Goal: Task Accomplishment & Management: Complete application form

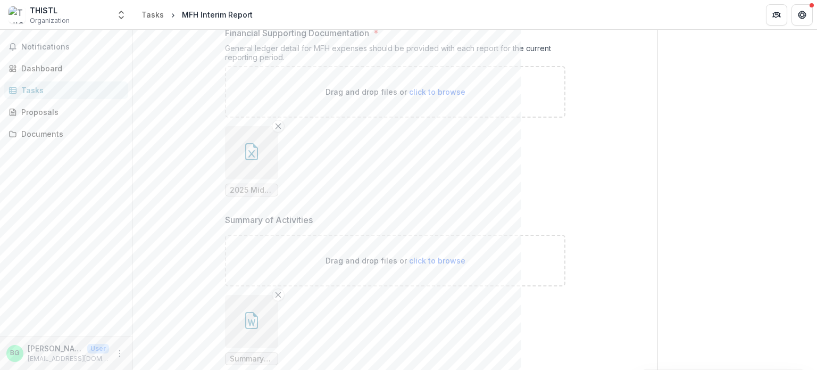
scroll to position [663, 0]
click at [277, 123] on line "Remove File" at bounding box center [278, 125] width 5 height 5
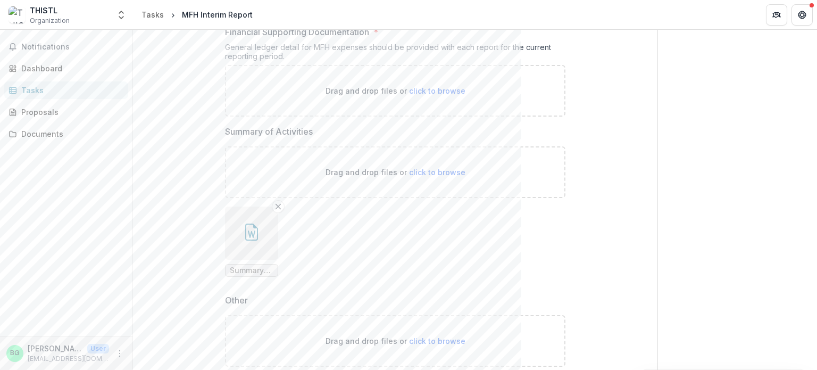
click at [427, 95] on div "Drag and drop files or click to browse" at bounding box center [395, 91] width 341 height 52
type input "**********"
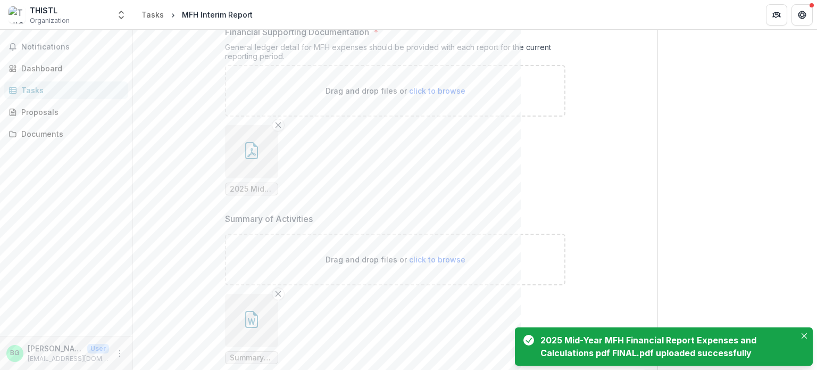
scroll to position [898, 0]
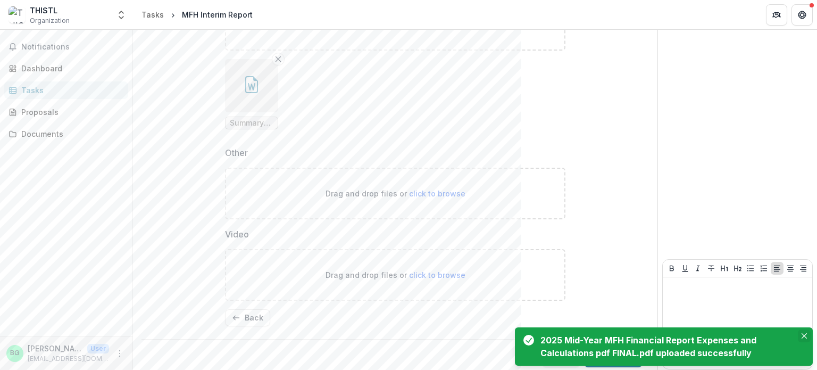
click at [806, 333] on icon "Close" at bounding box center [804, 335] width 5 height 5
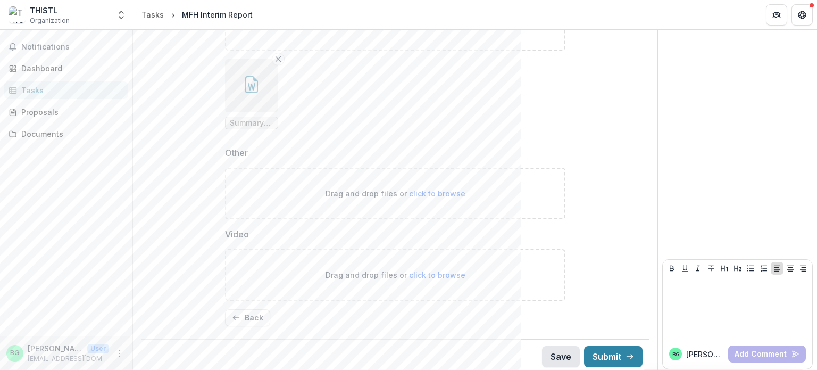
click at [543, 351] on button "Save" at bounding box center [561, 356] width 38 height 21
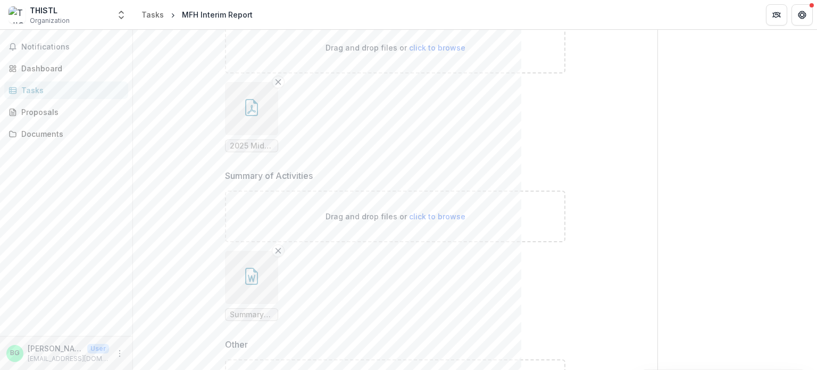
scroll to position [706, 0]
click at [249, 278] on icon "button" at bounding box center [251, 276] width 17 height 17
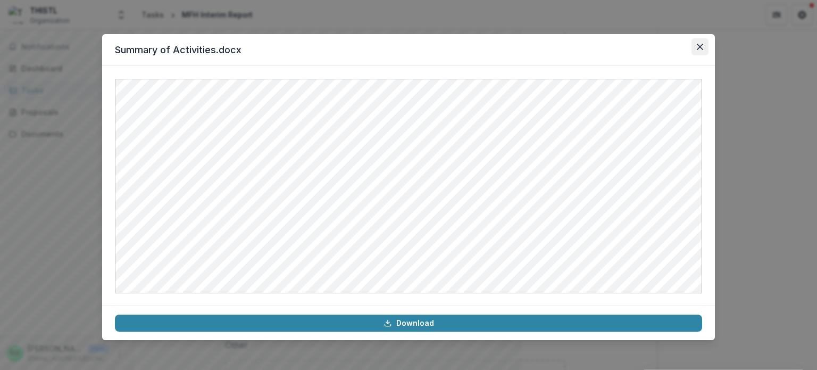
click at [702, 47] on icon "Close" at bounding box center [700, 47] width 6 height 6
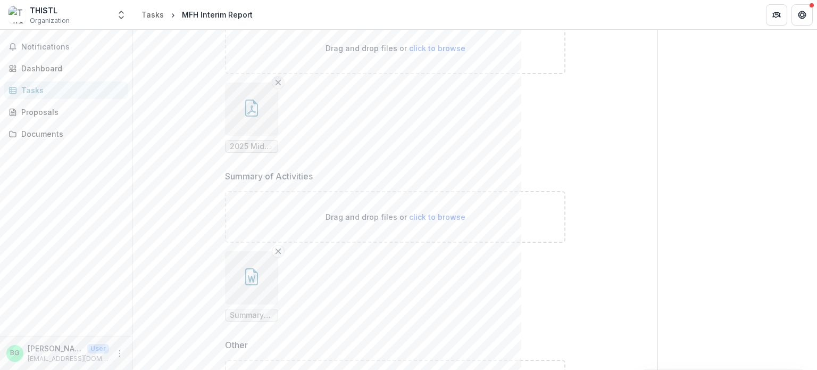
click at [275, 85] on button "Remove File" at bounding box center [278, 82] width 13 height 13
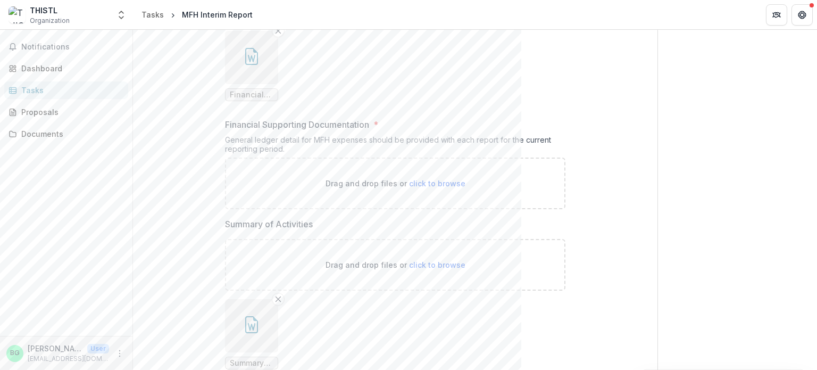
scroll to position [562, 0]
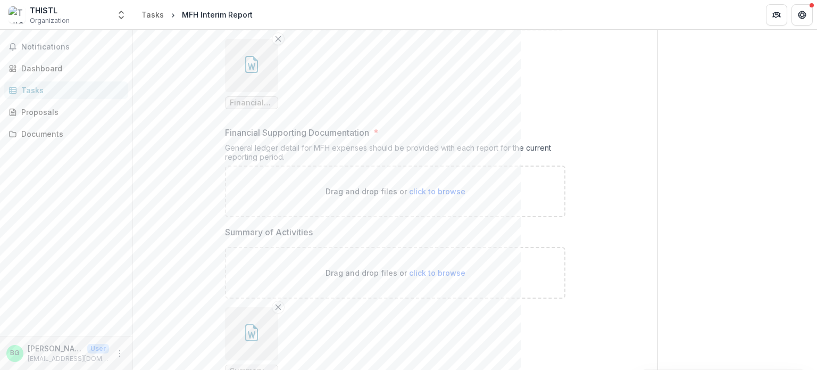
click at [439, 187] on span "click to browse" at bounding box center [437, 191] width 56 height 9
type input "**********"
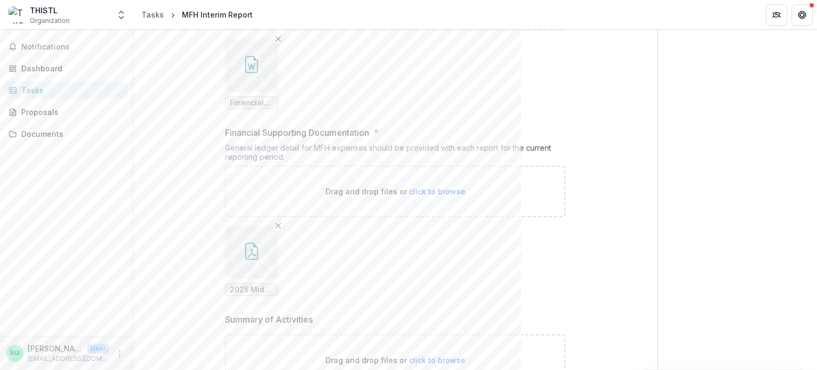
click at [250, 256] on icon "button" at bounding box center [251, 251] width 13 height 17
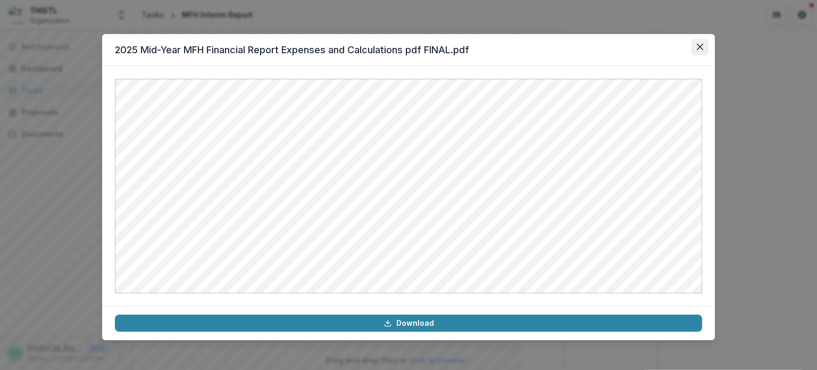
click at [696, 47] on button "Close" at bounding box center [700, 46] width 17 height 17
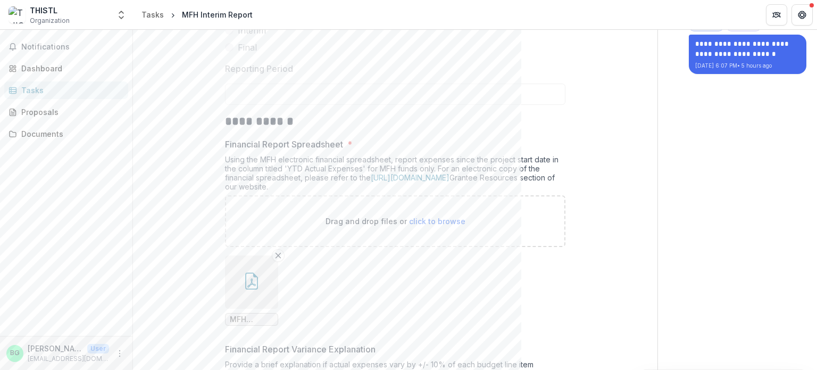
scroll to position [140, 0]
click at [245, 279] on icon "button" at bounding box center [251, 281] width 13 height 17
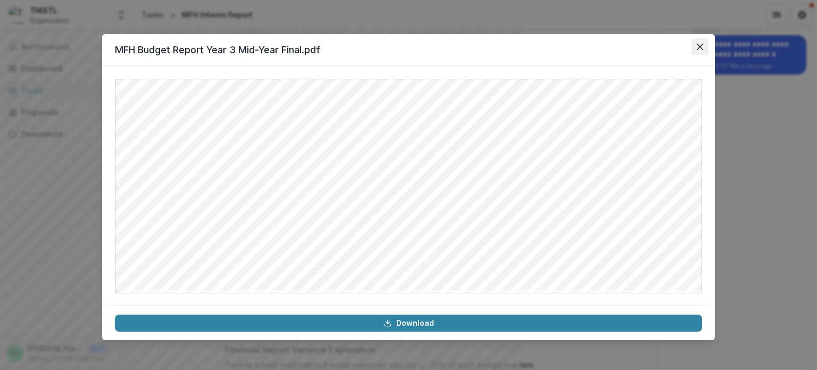
click at [704, 46] on button "Close" at bounding box center [700, 46] width 17 height 17
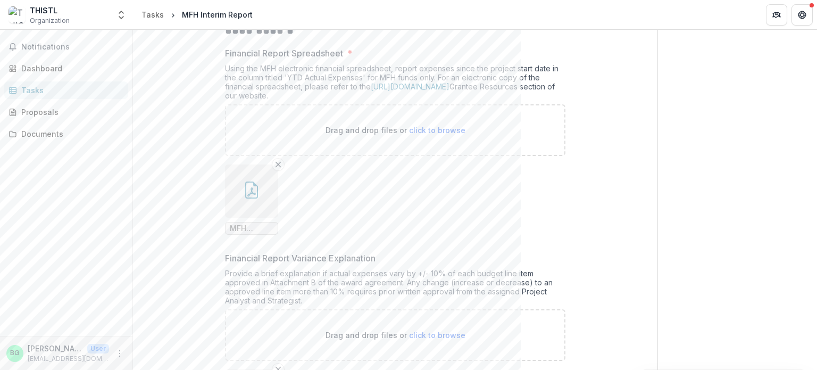
scroll to position [234, 0]
click at [261, 180] on button "button" at bounding box center [251, 189] width 53 height 53
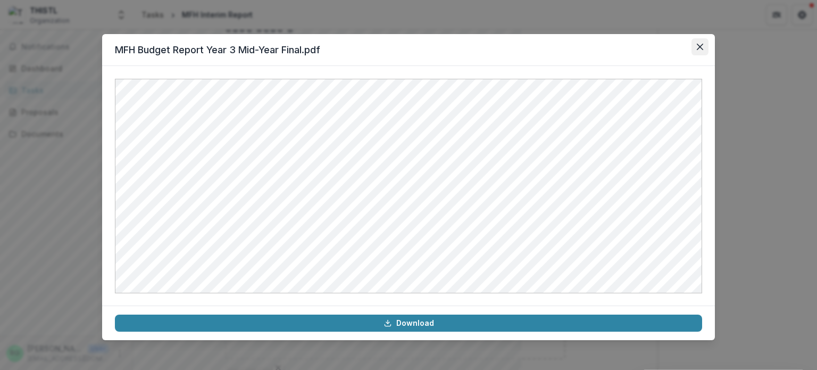
click at [696, 54] on button "Close" at bounding box center [700, 46] width 17 height 17
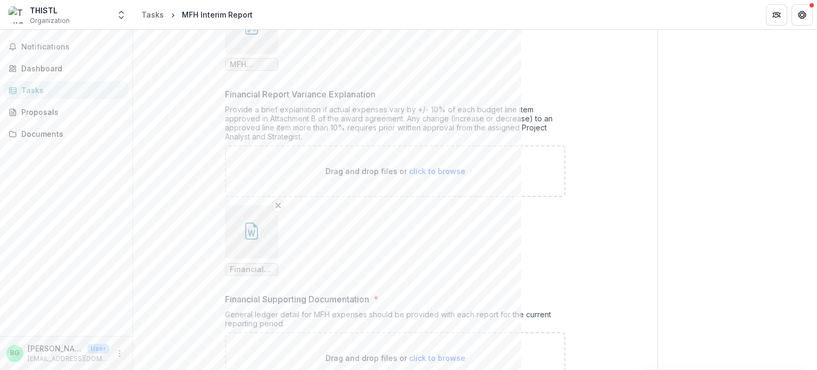
scroll to position [396, 0]
click at [243, 230] on icon "button" at bounding box center [251, 230] width 17 height 17
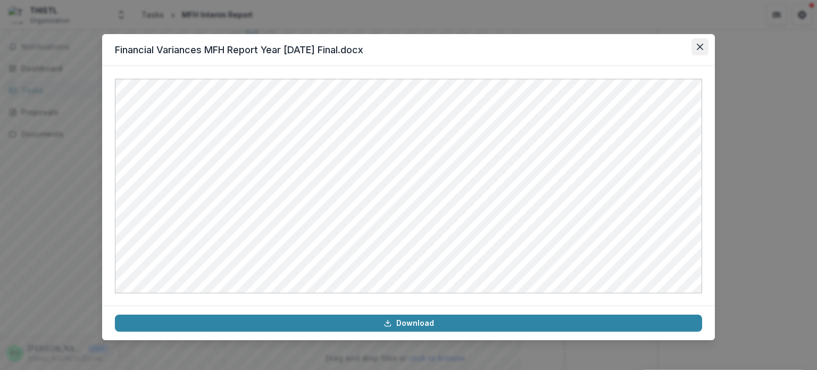
click at [701, 46] on icon "Close" at bounding box center [700, 47] width 6 height 6
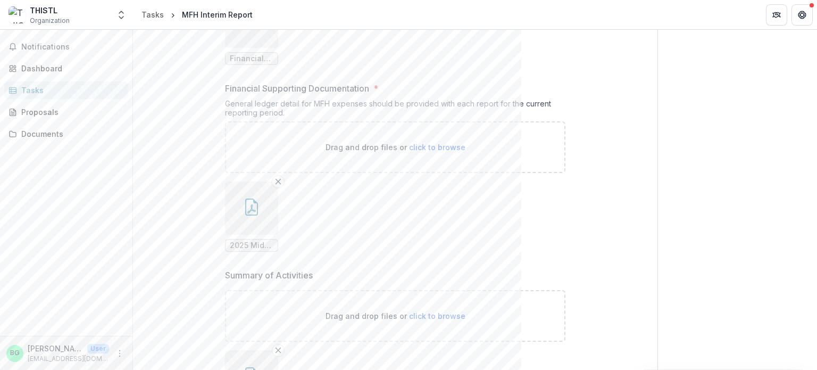
scroll to position [607, 0]
click at [251, 209] on icon "button" at bounding box center [251, 206] width 17 height 17
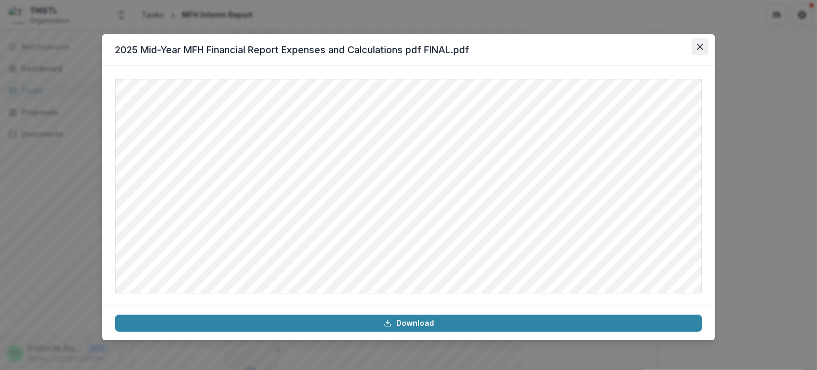
click at [698, 49] on icon "Close" at bounding box center [700, 47] width 6 height 6
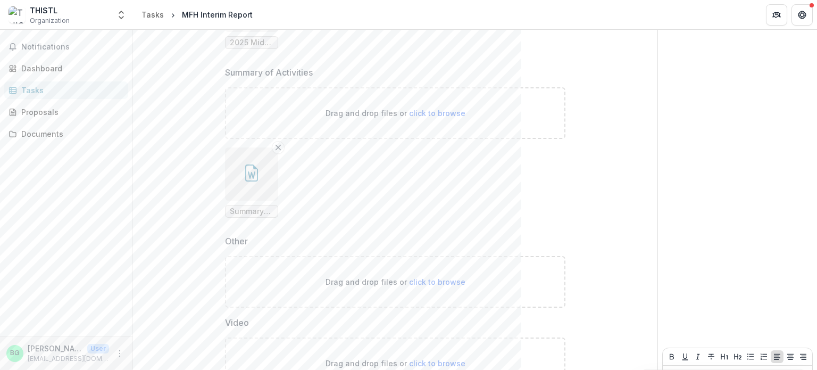
scroll to position [898, 0]
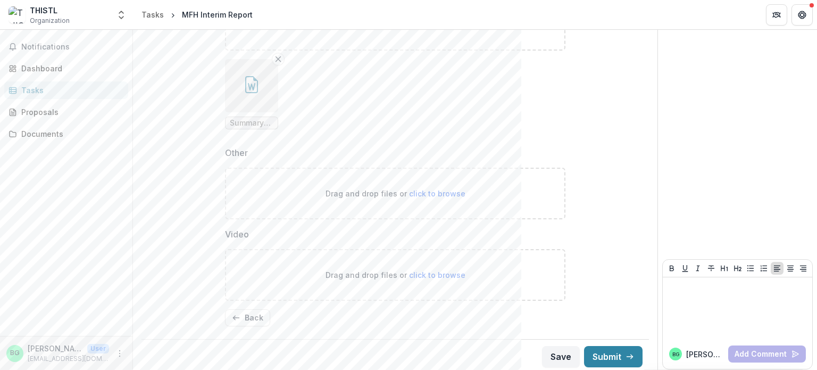
click at [438, 191] on span "click to browse" at bounding box center [437, 193] width 56 height 9
type input "**********"
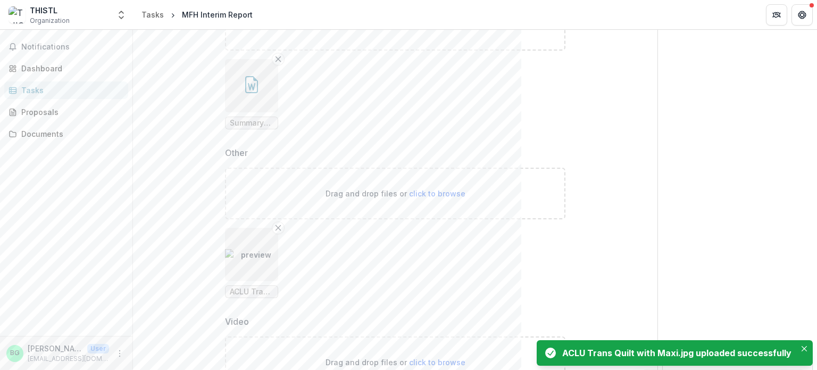
scroll to position [985, 0]
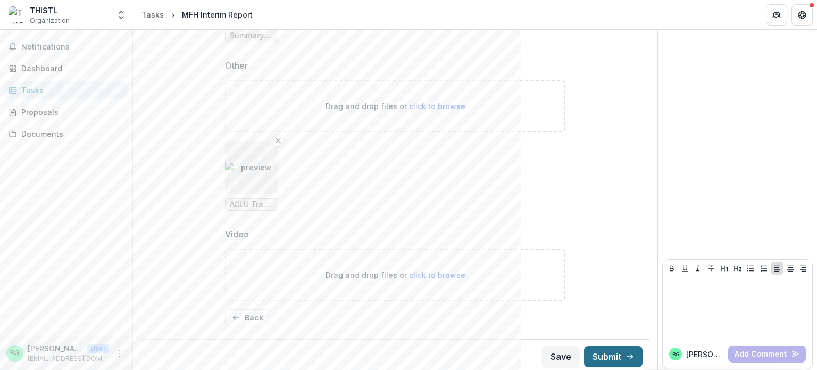
click at [609, 354] on button "Submit" at bounding box center [613, 356] width 59 height 21
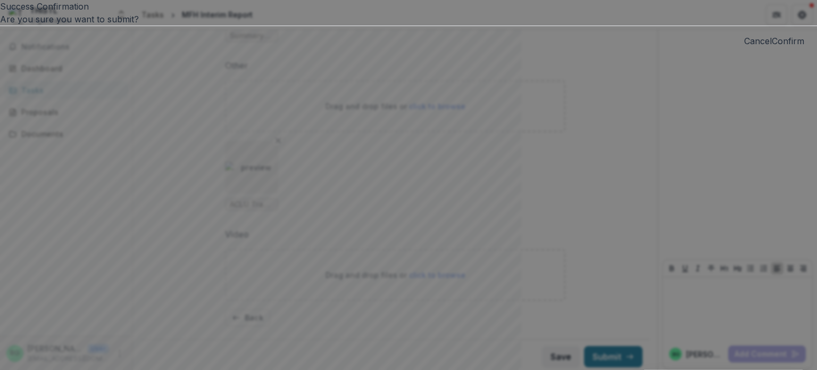
click at [744, 47] on button "Cancel" at bounding box center [758, 41] width 28 height 13
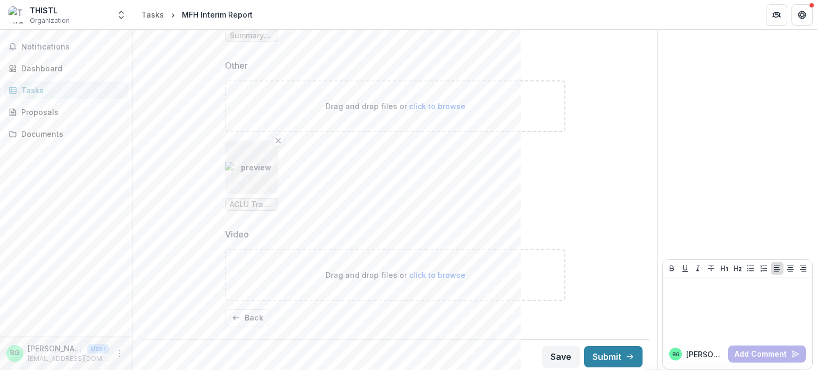
click at [564, 342] on div "Save Submit" at bounding box center [396, 356] width 508 height 35
click at [559, 353] on button "Save" at bounding box center [561, 356] width 38 height 21
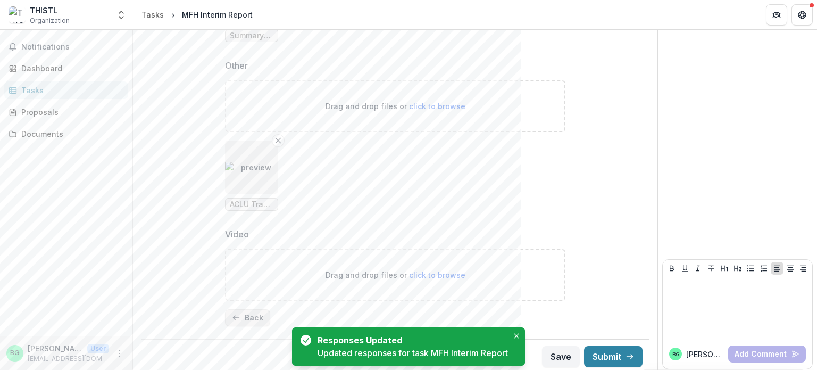
click at [249, 309] on button "Back" at bounding box center [247, 317] width 45 height 17
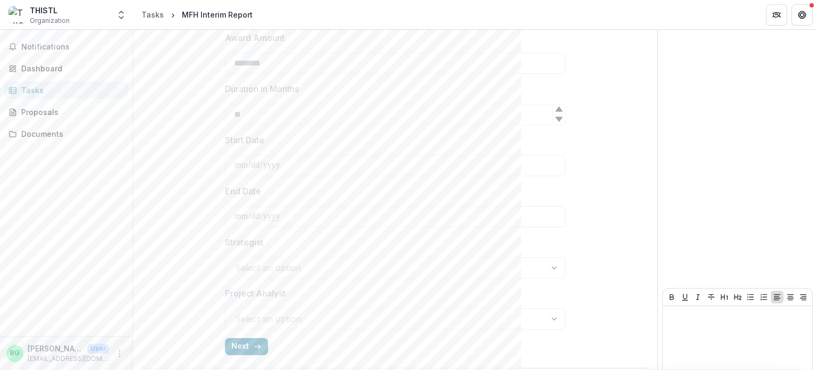
scroll to position [400, 0]
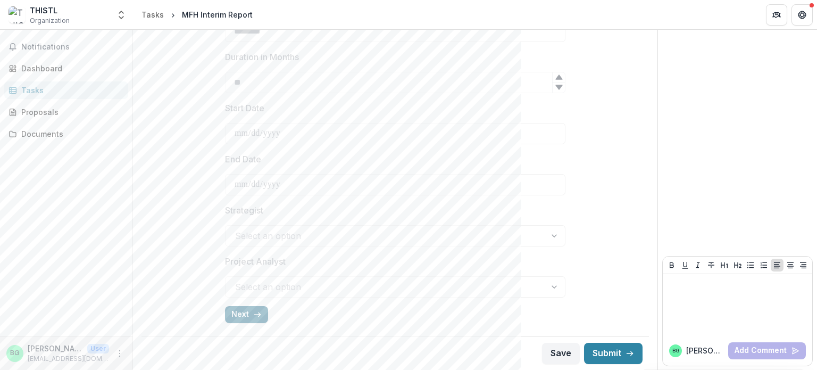
click at [253, 312] on icon "button" at bounding box center [257, 314] width 9 height 9
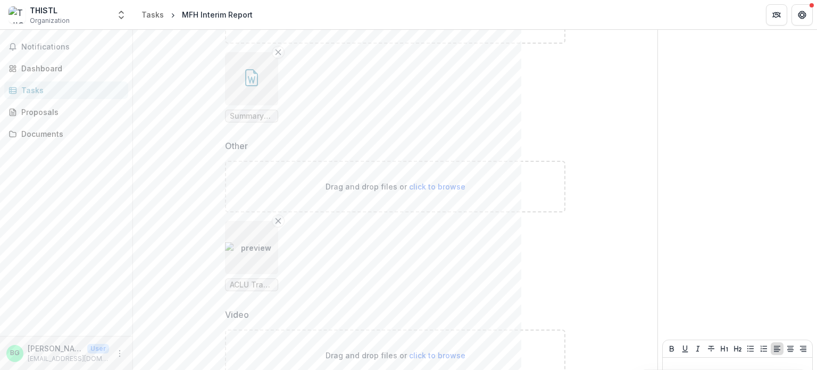
scroll to position [985, 0]
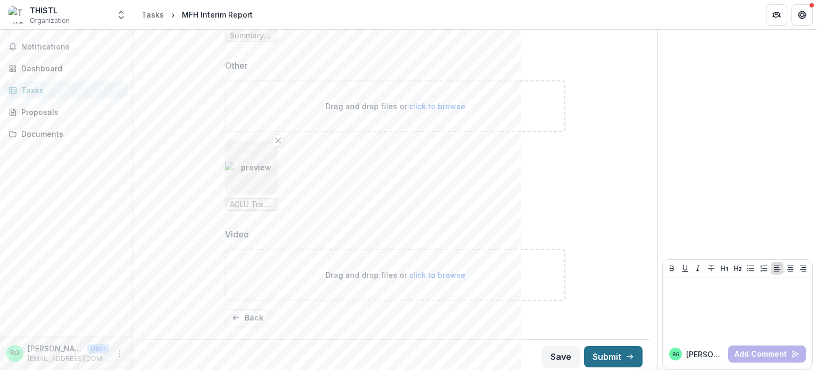
click at [610, 348] on button "Submit" at bounding box center [613, 356] width 59 height 21
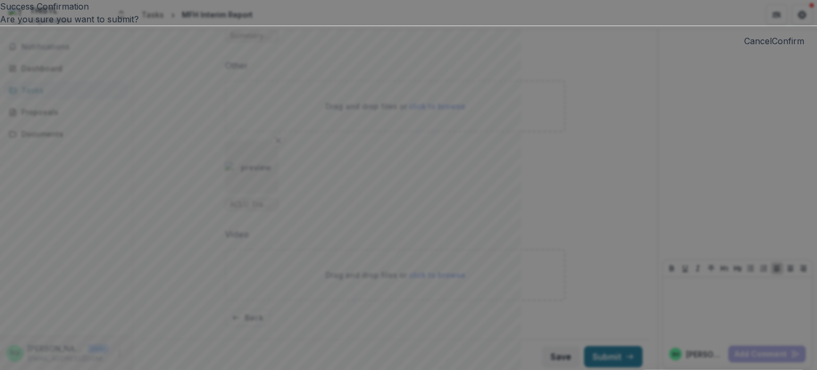
click at [772, 47] on button "Confirm" at bounding box center [788, 41] width 32 height 13
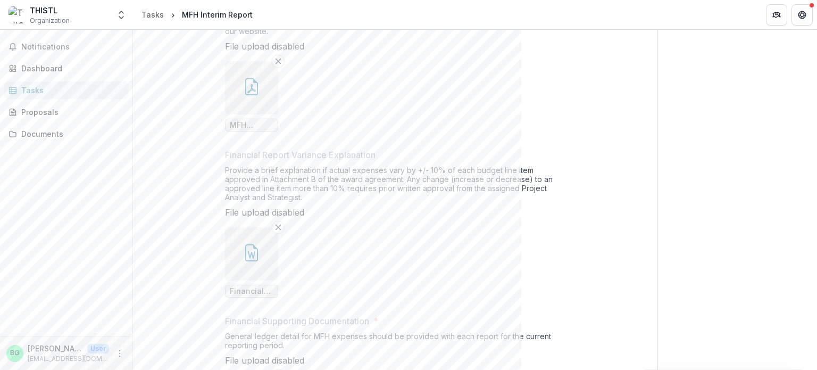
scroll to position [0, 0]
